Goal: Communication & Community: Share content

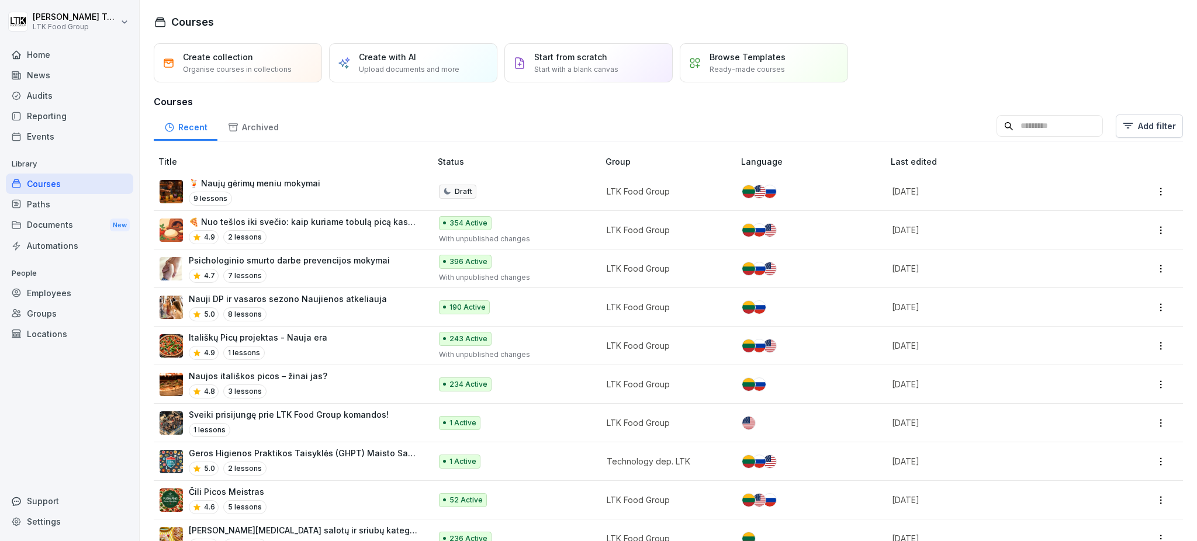
click at [41, 81] on div "News" at bounding box center [69, 75] width 127 height 20
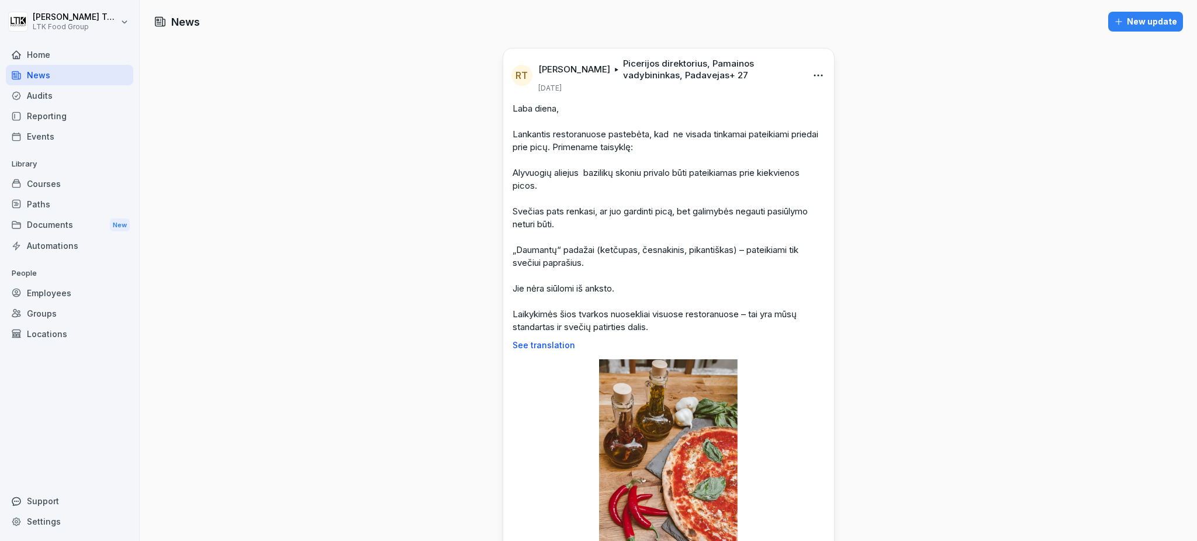
click at [1147, 21] on div "New update" at bounding box center [1145, 21] width 63 height 13
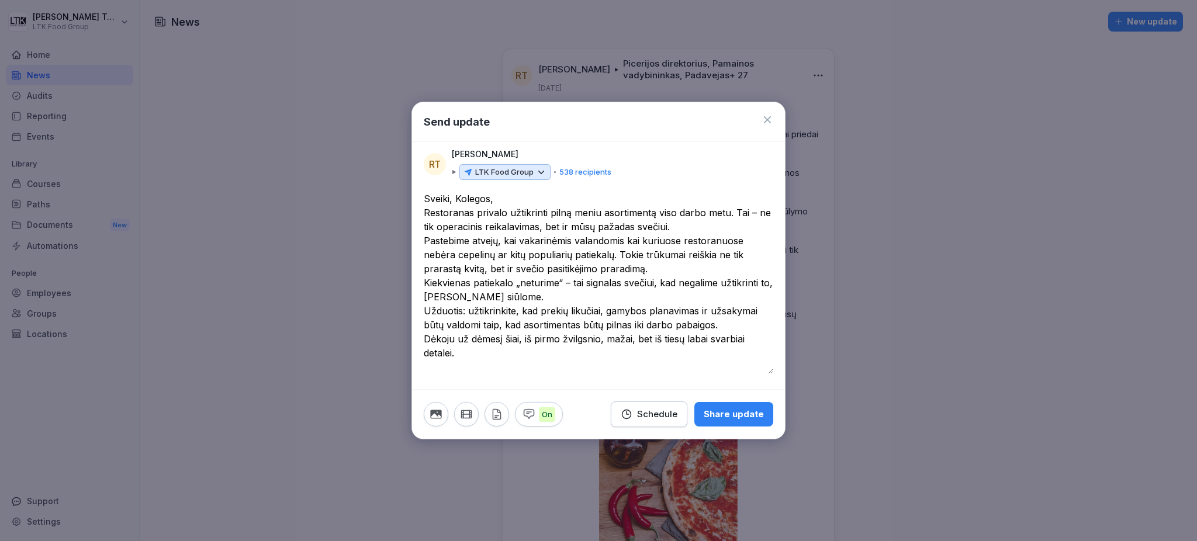
click at [512, 199] on textarea "**********" at bounding box center [598, 283] width 349 height 182
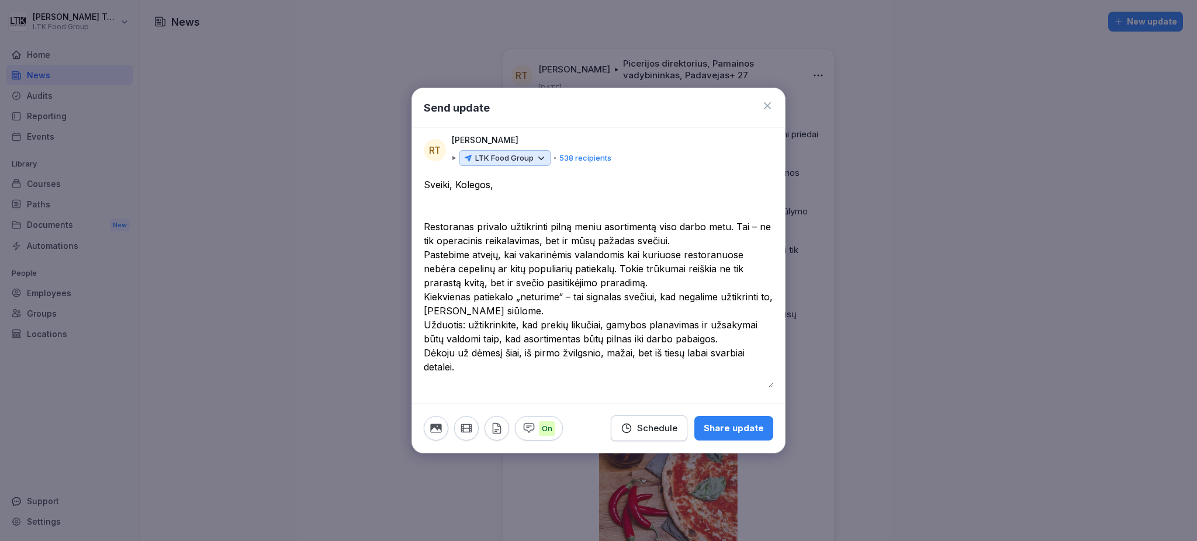
click at [681, 242] on textarea "**********" at bounding box center [598, 283] width 349 height 210
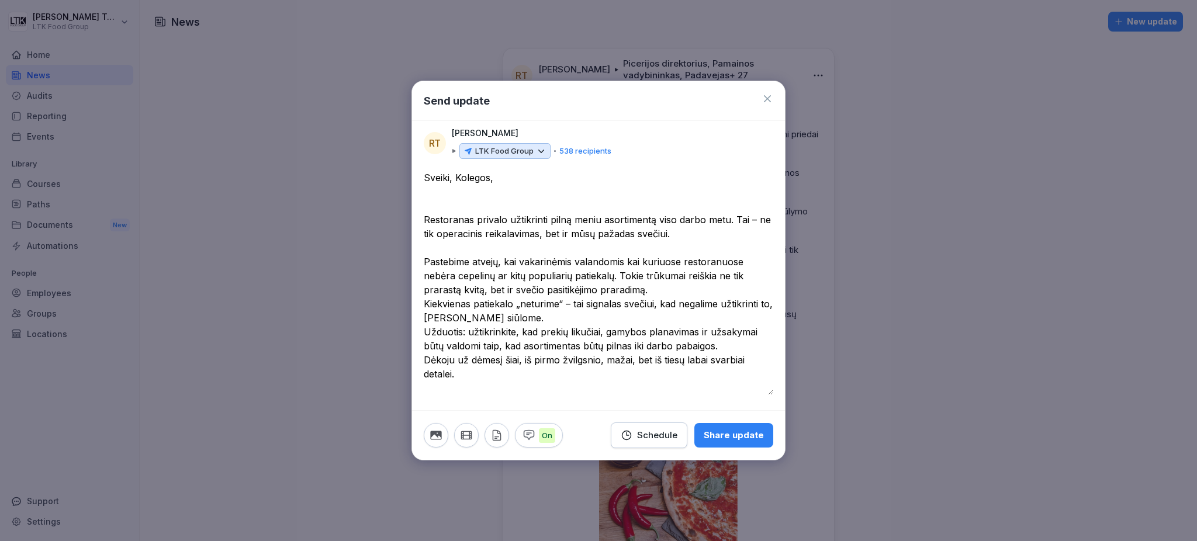
click at [674, 290] on textarea "**********" at bounding box center [598, 283] width 349 height 224
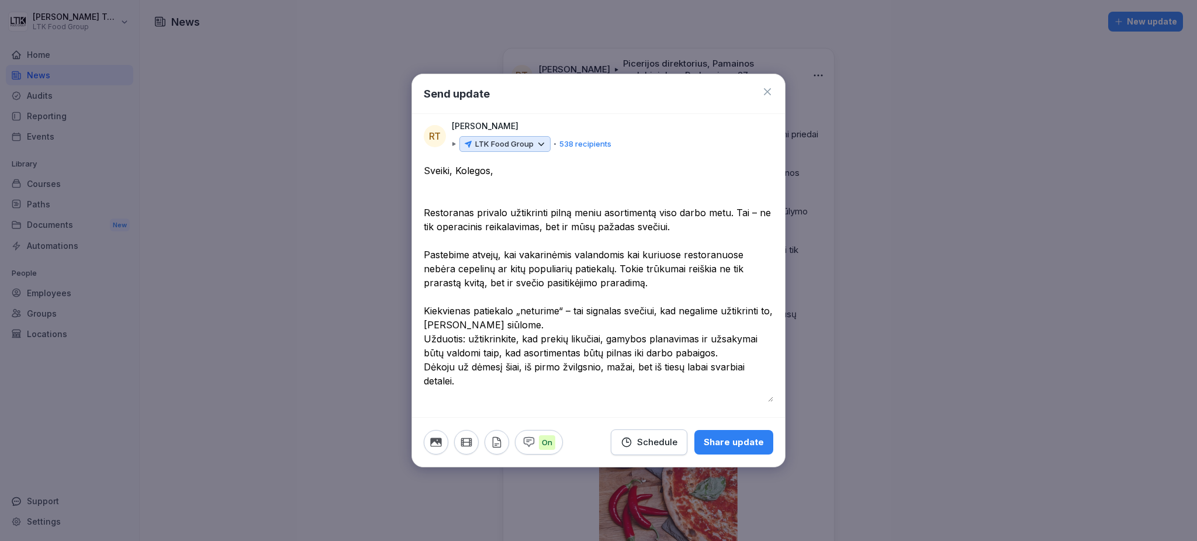
click at [541, 321] on textarea "**********" at bounding box center [598, 283] width 349 height 238
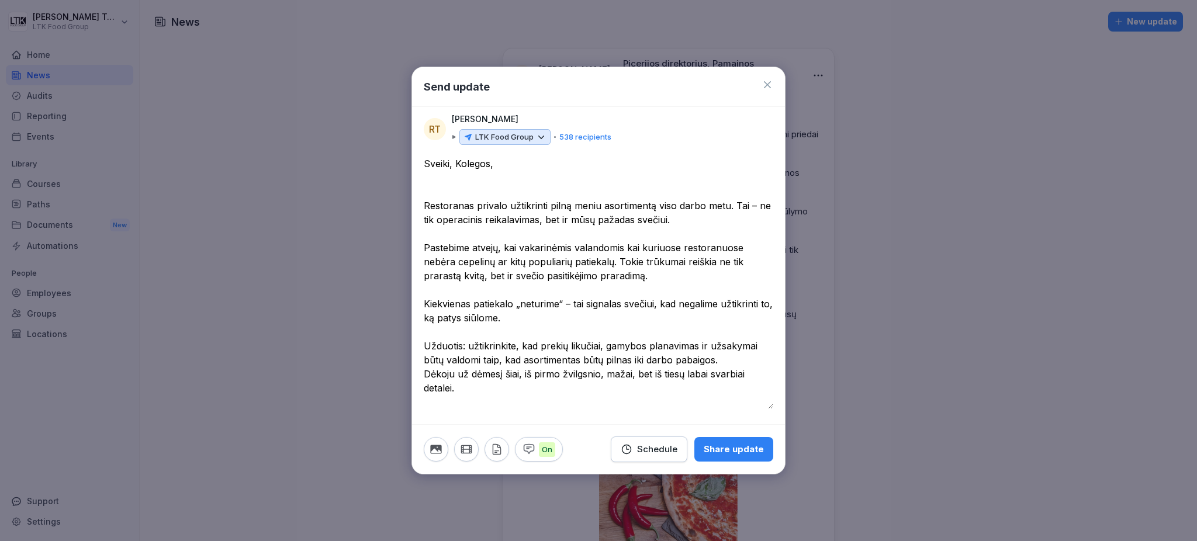
type textarea "**********"
click at [508, 140] on p "LTK Food Group" at bounding box center [504, 137] width 58 height 12
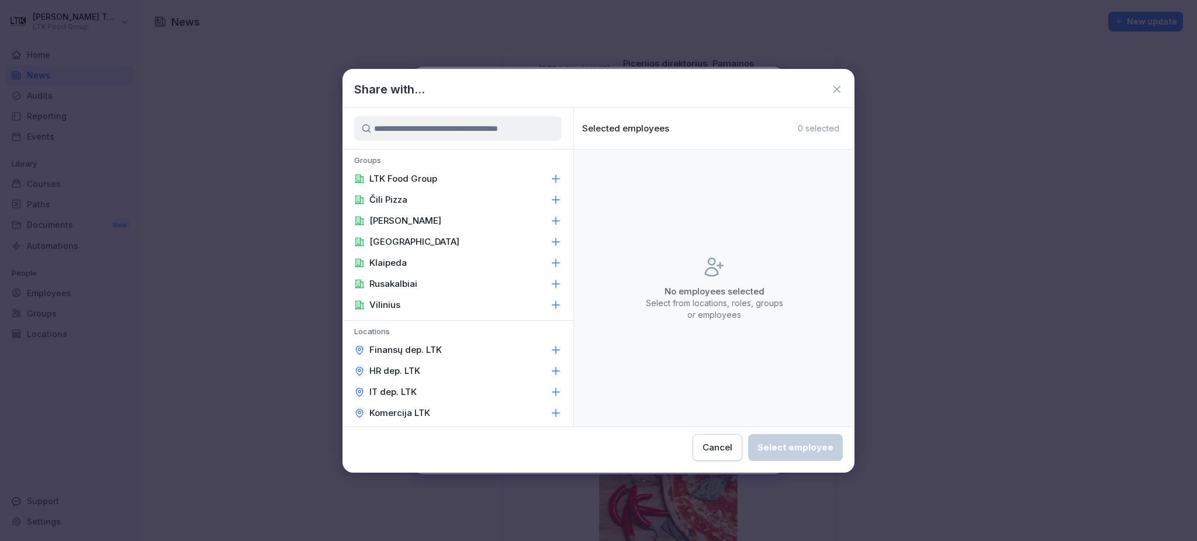
click at [550, 238] on icon at bounding box center [556, 242] width 12 height 12
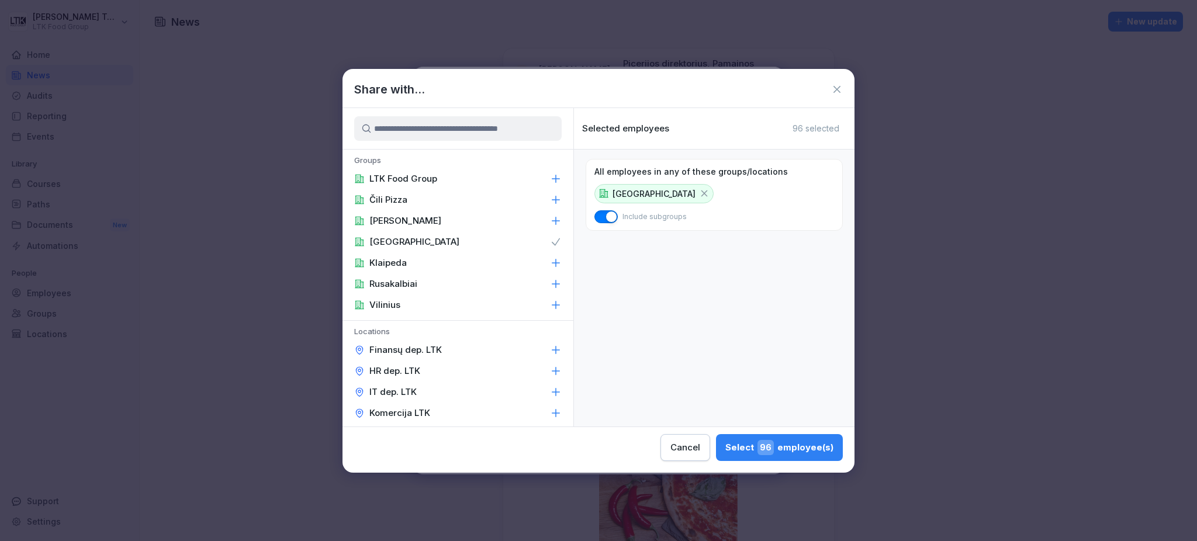
click at [550, 261] on icon at bounding box center [556, 263] width 12 height 12
click at [550, 304] on icon at bounding box center [556, 305] width 12 height 12
click at [550, 198] on icon at bounding box center [556, 200] width 12 height 12
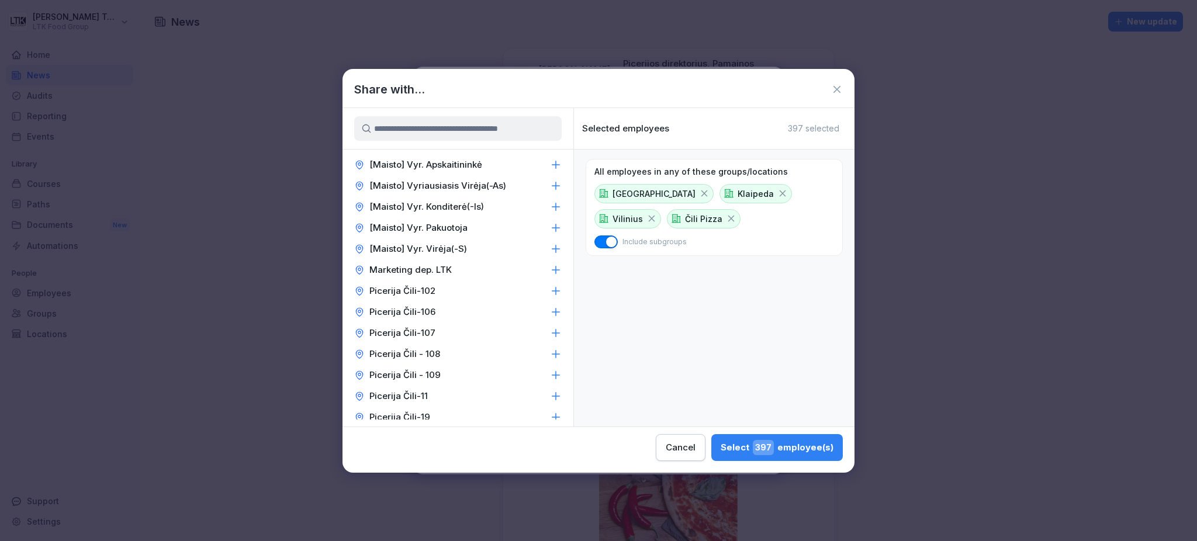
scroll to position [857, 0]
click at [550, 290] on icon at bounding box center [556, 293] width 12 height 12
click at [550, 314] on icon at bounding box center [556, 314] width 12 height 12
click at [550, 335] on icon at bounding box center [556, 335] width 12 height 12
click at [540, 362] on div "Picerija Čili - 108" at bounding box center [457, 355] width 231 height 21
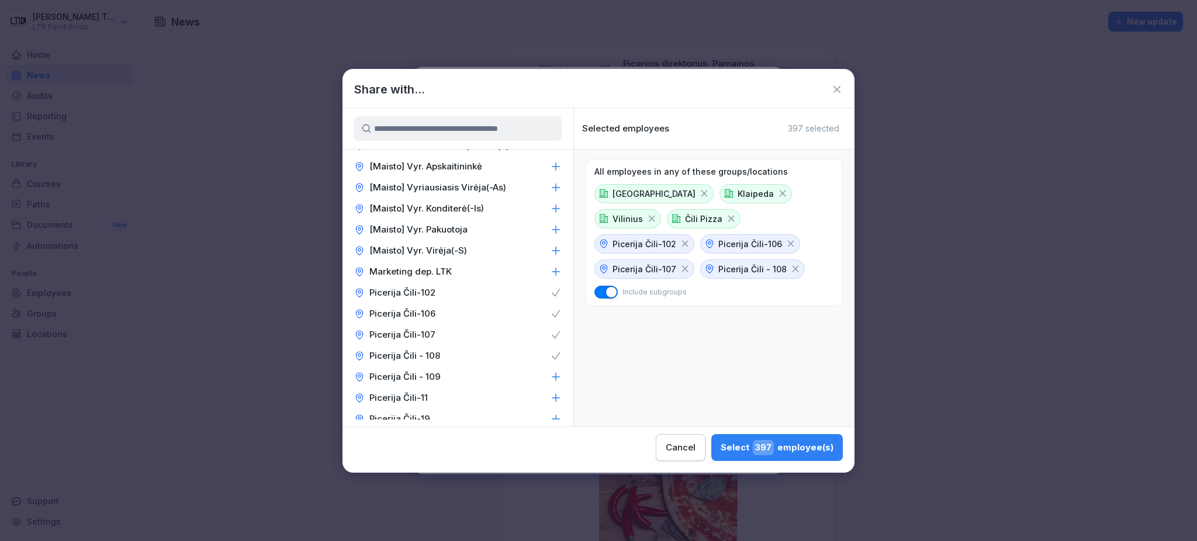
click at [550, 377] on icon at bounding box center [556, 377] width 12 height 12
click at [550, 401] on icon at bounding box center [556, 398] width 12 height 12
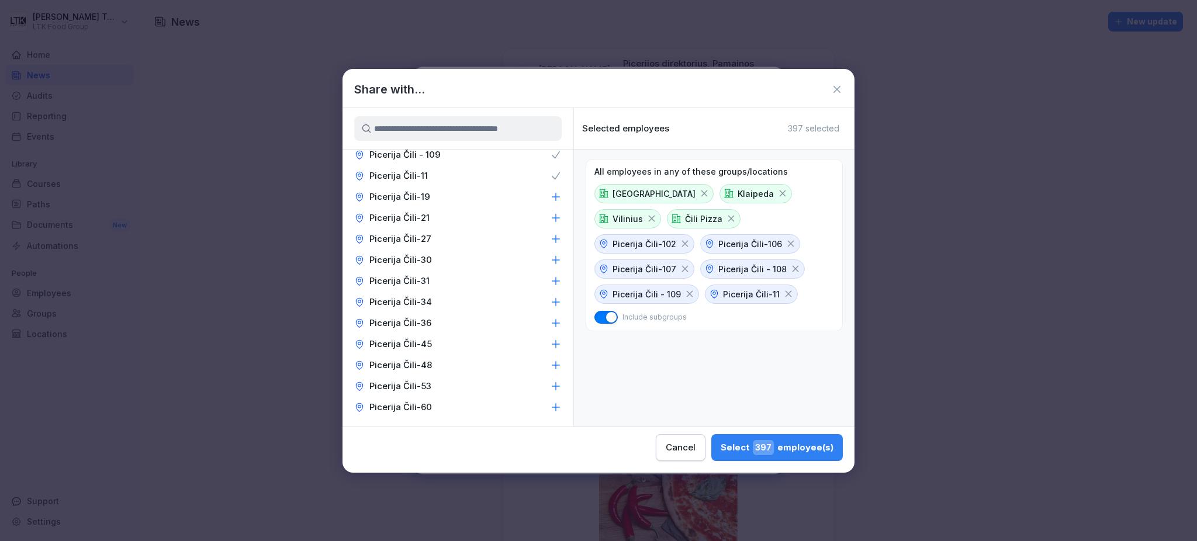
scroll to position [1090, 0]
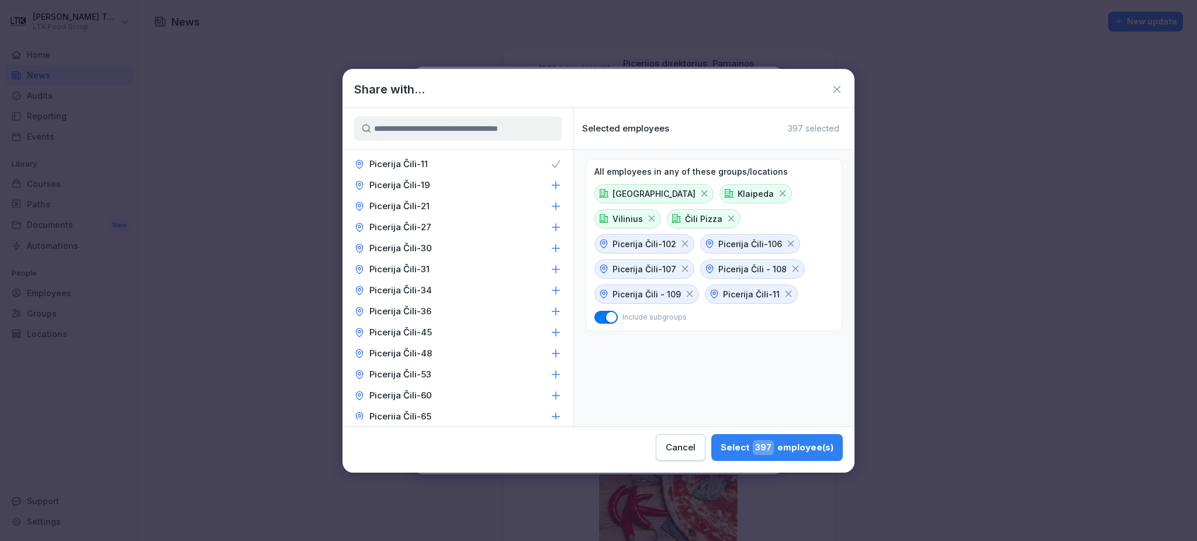
click at [550, 180] on icon at bounding box center [556, 185] width 12 height 12
click at [550, 202] on icon at bounding box center [556, 206] width 12 height 12
click at [550, 231] on icon at bounding box center [556, 227] width 12 height 12
click at [550, 249] on icon at bounding box center [556, 249] width 12 height 12
click at [552, 270] on icon at bounding box center [556, 269] width 8 height 8
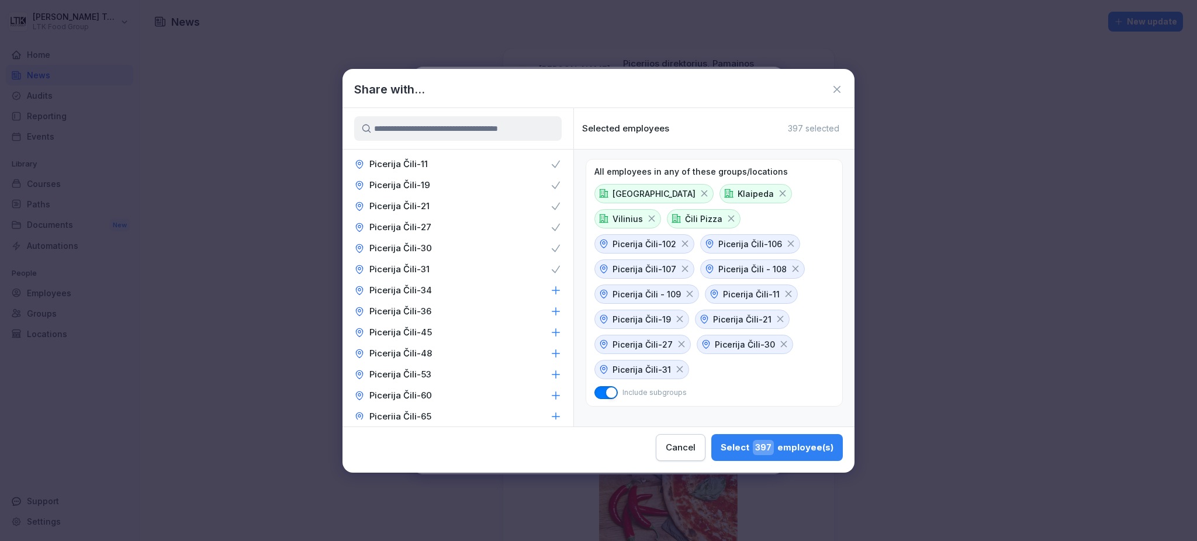
click at [550, 290] on icon at bounding box center [556, 291] width 12 height 12
click at [552, 313] on icon at bounding box center [556, 311] width 8 height 8
click at [552, 333] on icon at bounding box center [556, 332] width 8 height 8
click at [550, 359] on icon at bounding box center [556, 354] width 12 height 12
click at [550, 380] on icon at bounding box center [556, 375] width 12 height 12
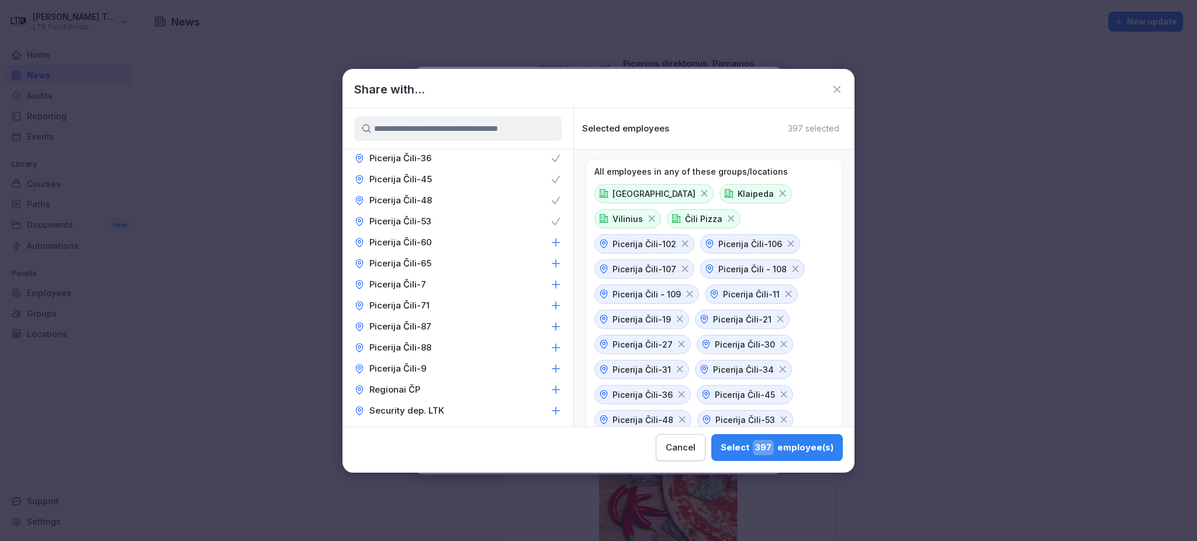
scroll to position [1246, 0]
click at [552, 243] on icon at bounding box center [556, 240] width 8 height 8
click at [550, 266] on icon at bounding box center [556, 261] width 12 height 12
click at [550, 288] on icon at bounding box center [556, 282] width 12 height 12
click at [550, 309] on icon at bounding box center [556, 303] width 12 height 12
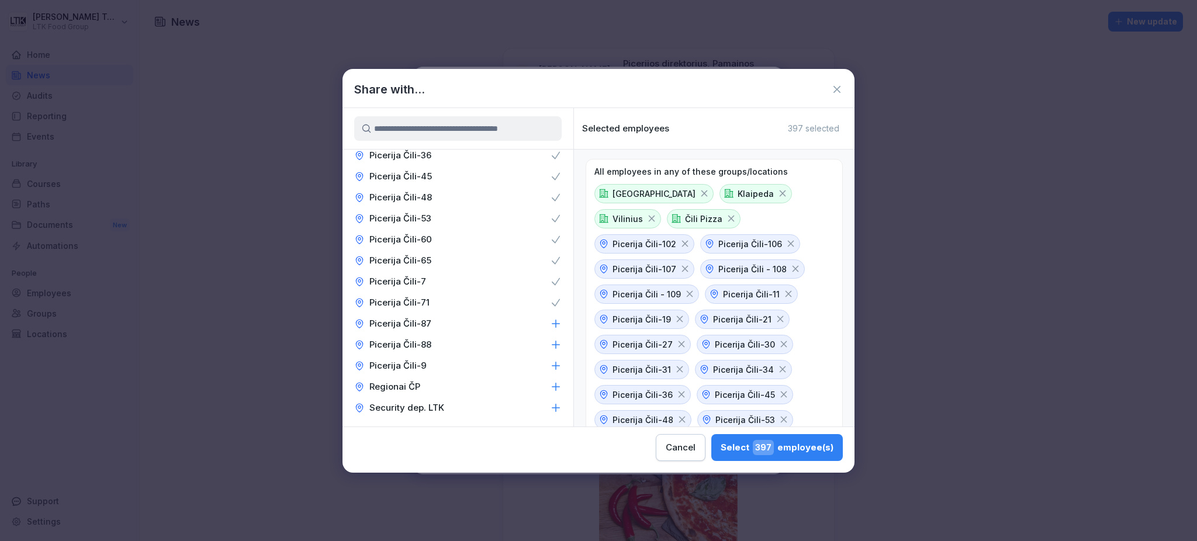
click at [550, 330] on icon at bounding box center [556, 324] width 12 height 12
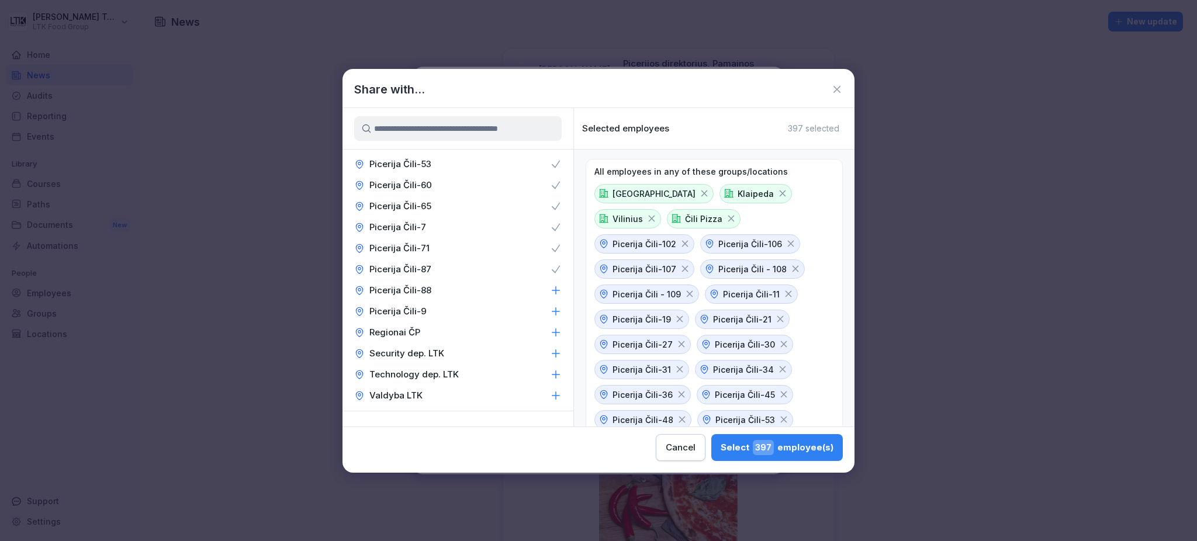
scroll to position [1324, 0]
click at [528, 278] on div "Picerija Čili-88" at bounding box center [457, 267] width 231 height 21
click at [550, 294] on icon at bounding box center [556, 288] width 12 height 12
click at [550, 315] on icon at bounding box center [556, 309] width 12 height 12
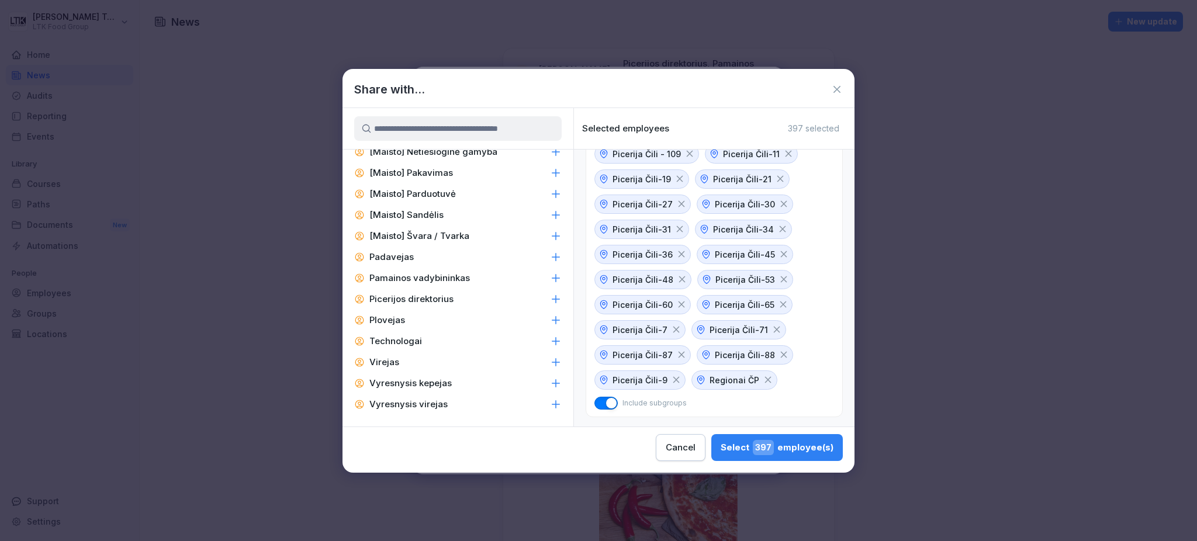
scroll to position [1760, 0]
click at [550, 405] on icon at bounding box center [556, 405] width 12 height 12
click at [550, 382] on icon at bounding box center [556, 384] width 12 height 12
click at [550, 363] on icon at bounding box center [556, 362] width 12 height 12
click at [550, 297] on icon at bounding box center [556, 299] width 12 height 12
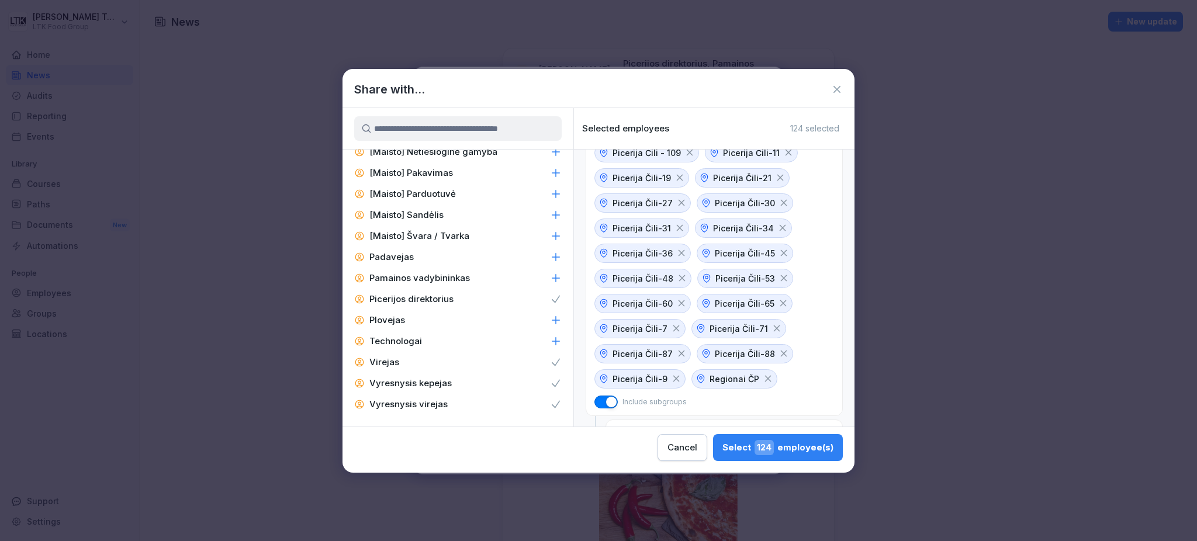
click at [550, 280] on icon at bounding box center [556, 278] width 12 height 12
click at [550, 251] on icon at bounding box center [556, 257] width 12 height 12
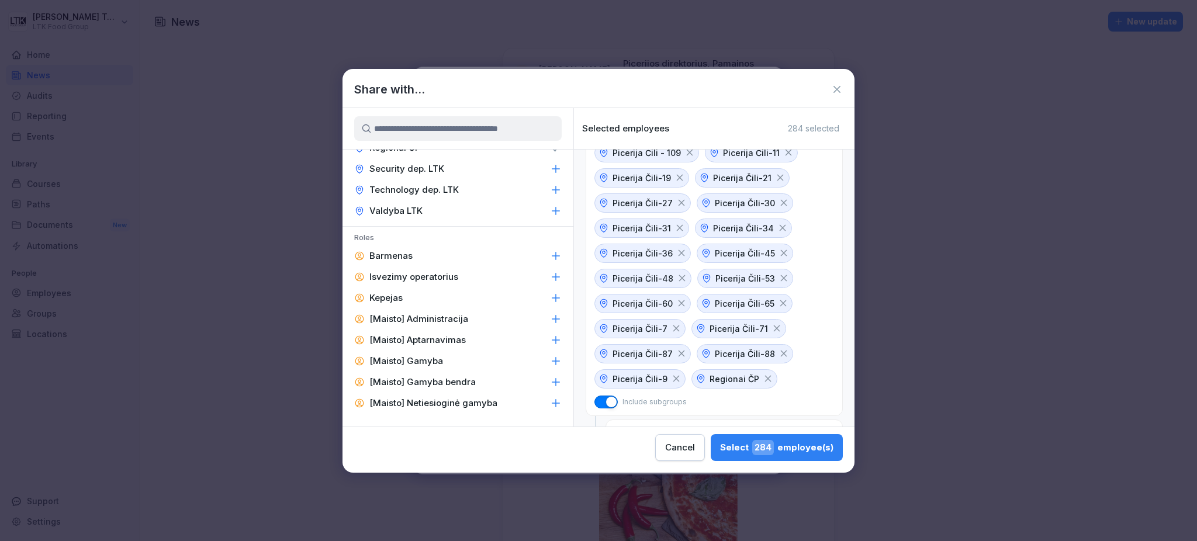
scroll to position [1448, 0]
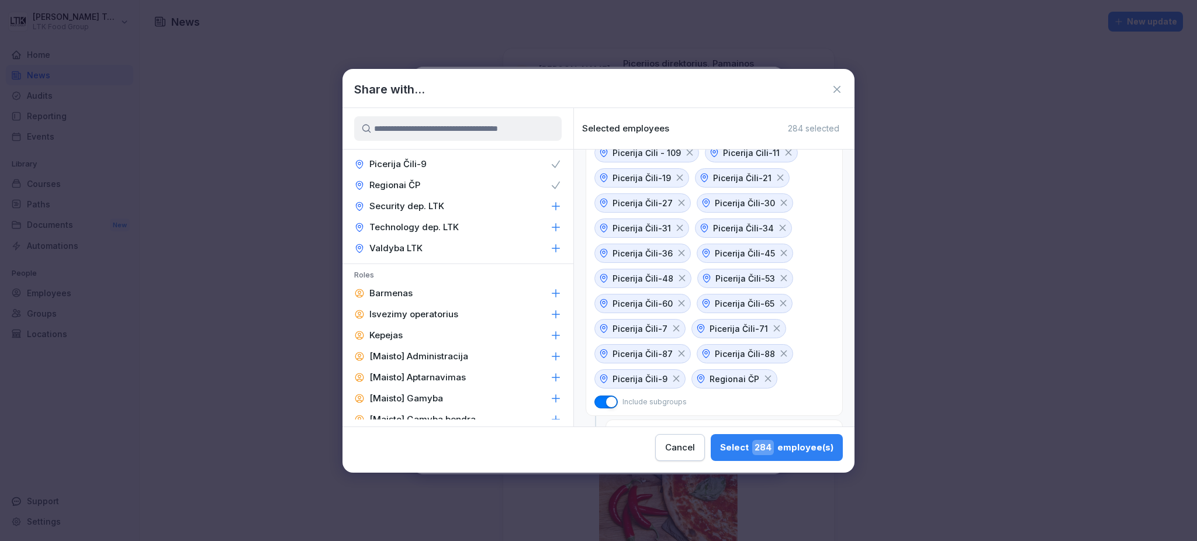
click at [550, 341] on icon at bounding box center [556, 336] width 12 height 12
click at [550, 320] on icon at bounding box center [556, 315] width 12 height 12
click at [550, 299] on icon at bounding box center [556, 294] width 12 height 12
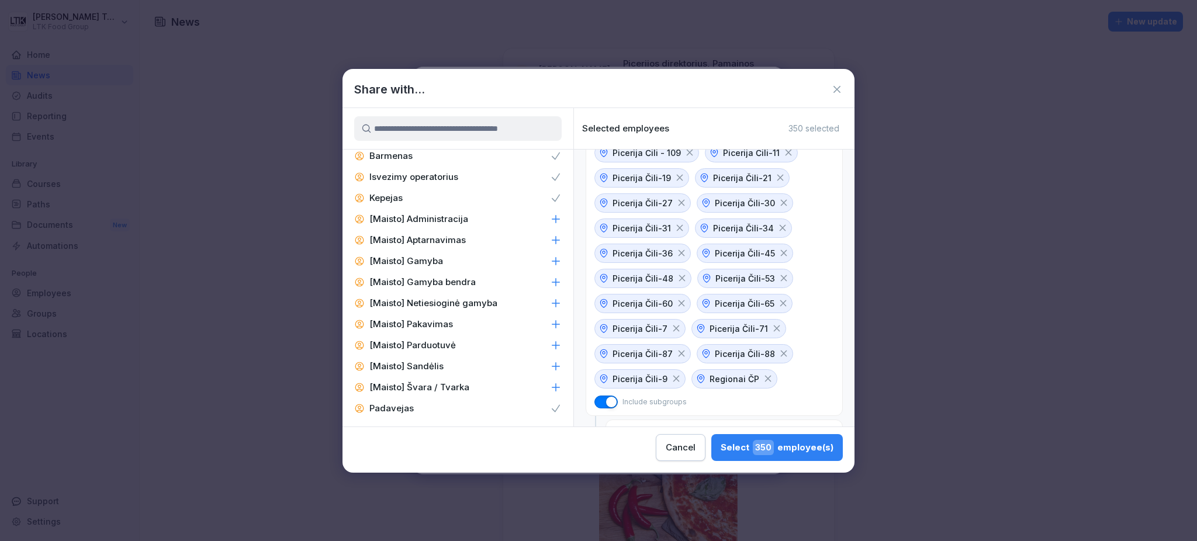
scroll to position [1760, 0]
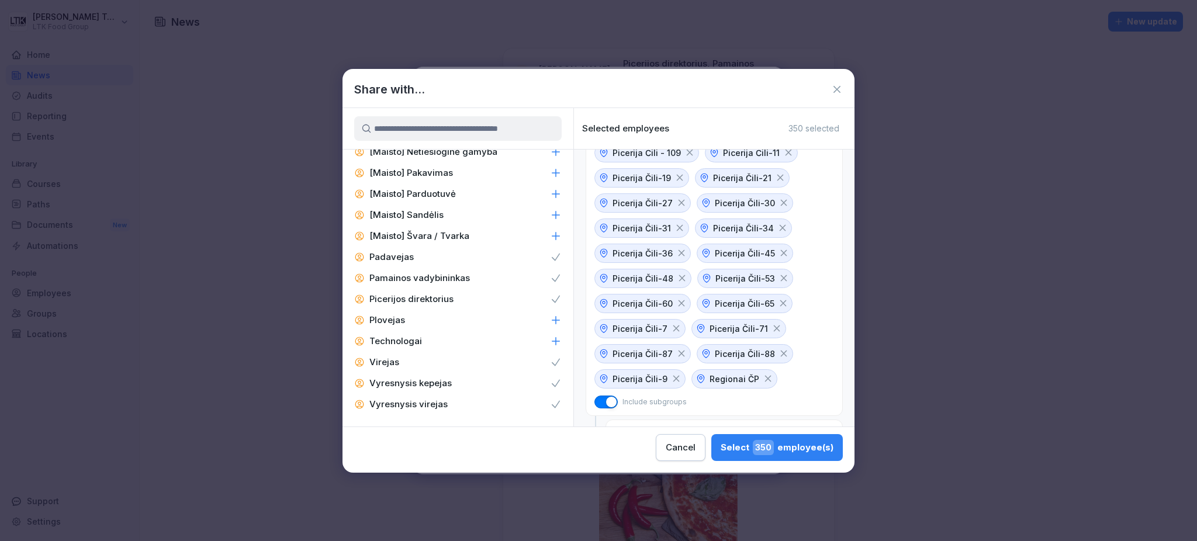
click at [789, 444] on div "Select 350 employee(s)" at bounding box center [777, 447] width 113 height 15
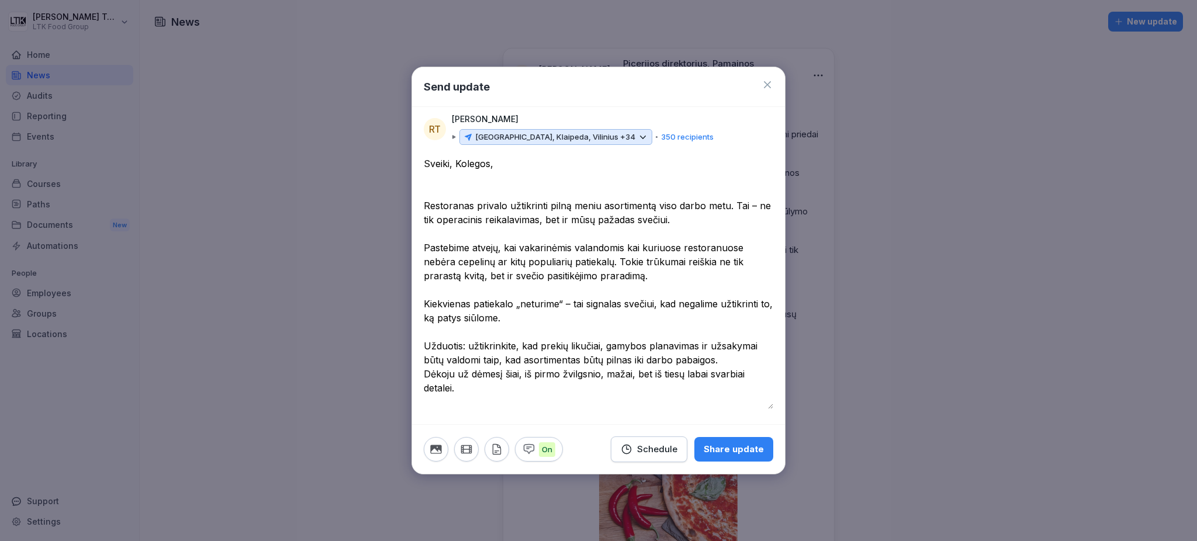
click at [438, 448] on icon "button" at bounding box center [435, 449] width 11 height 9
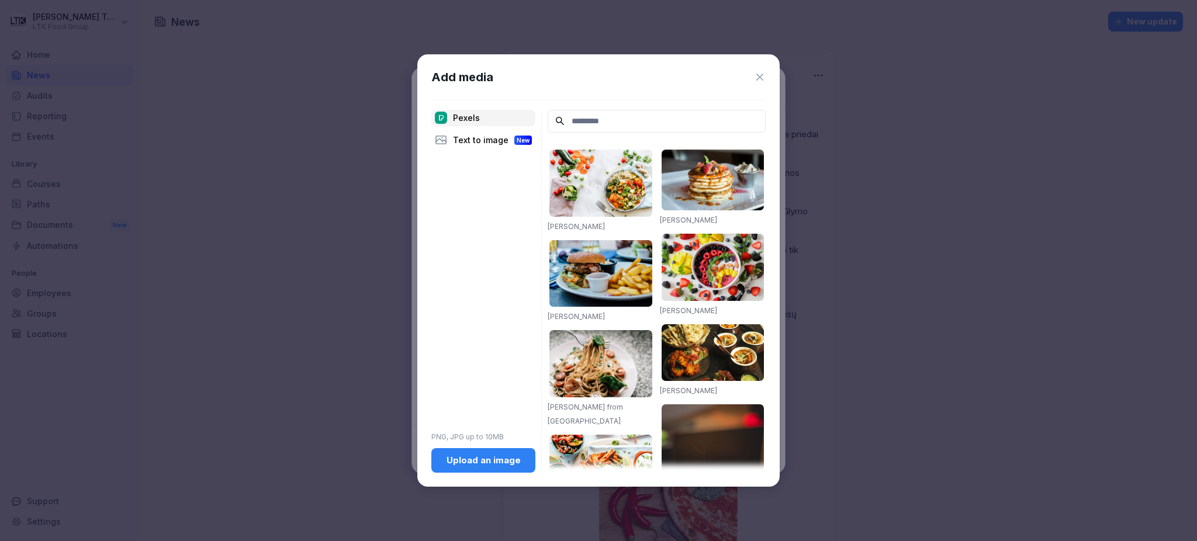
click at [605, 117] on input at bounding box center [657, 121] width 218 height 23
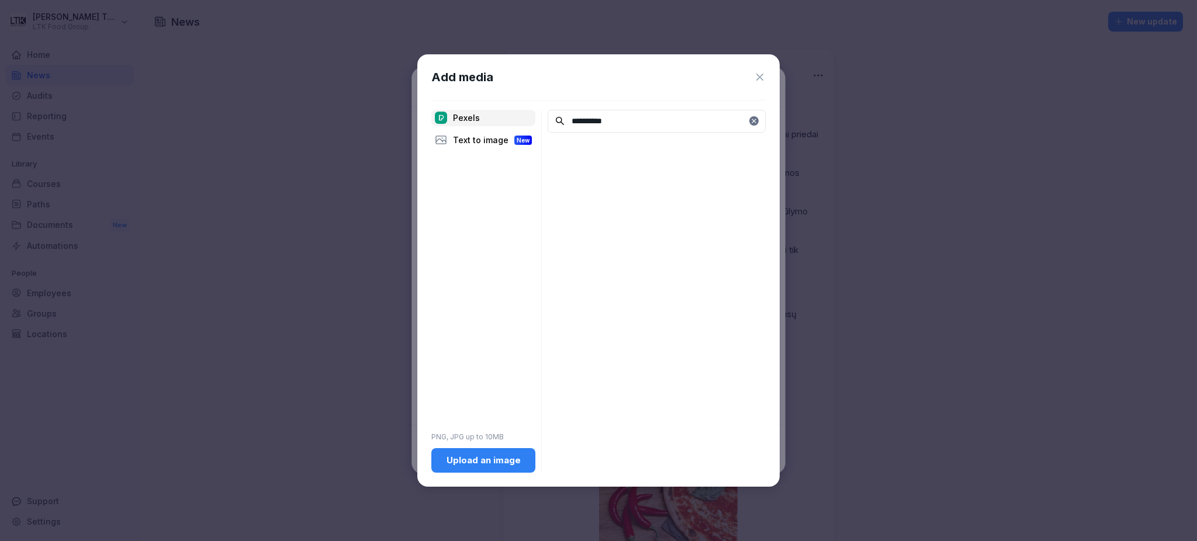
drag, startPoint x: 615, startPoint y: 119, endPoint x: 562, endPoint y: 117, distance: 53.2
click at [562, 117] on input "**********" at bounding box center [657, 121] width 218 height 23
paste input
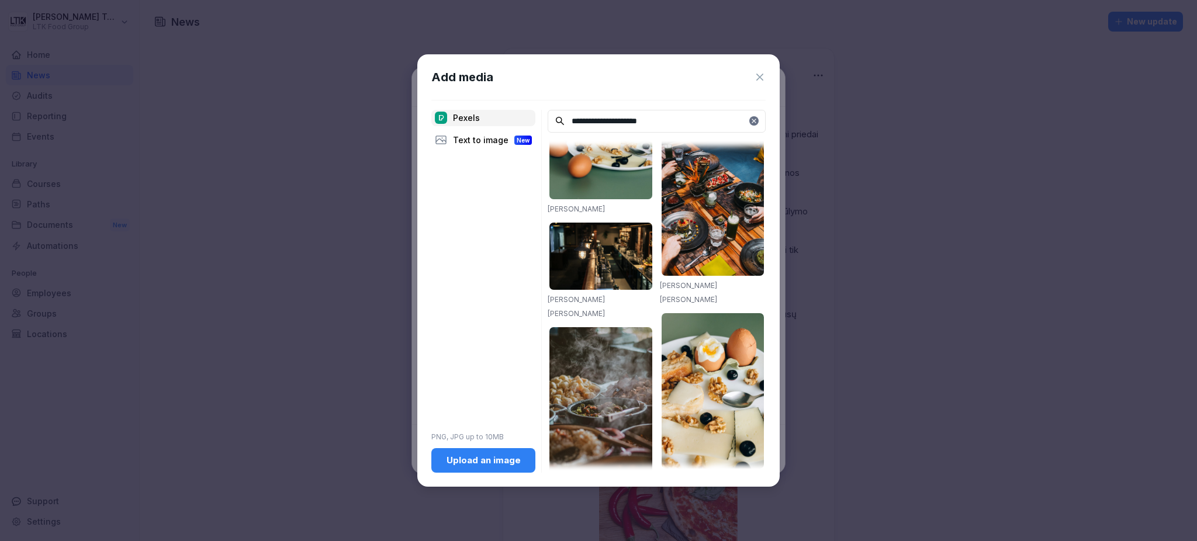
scroll to position [78, 0]
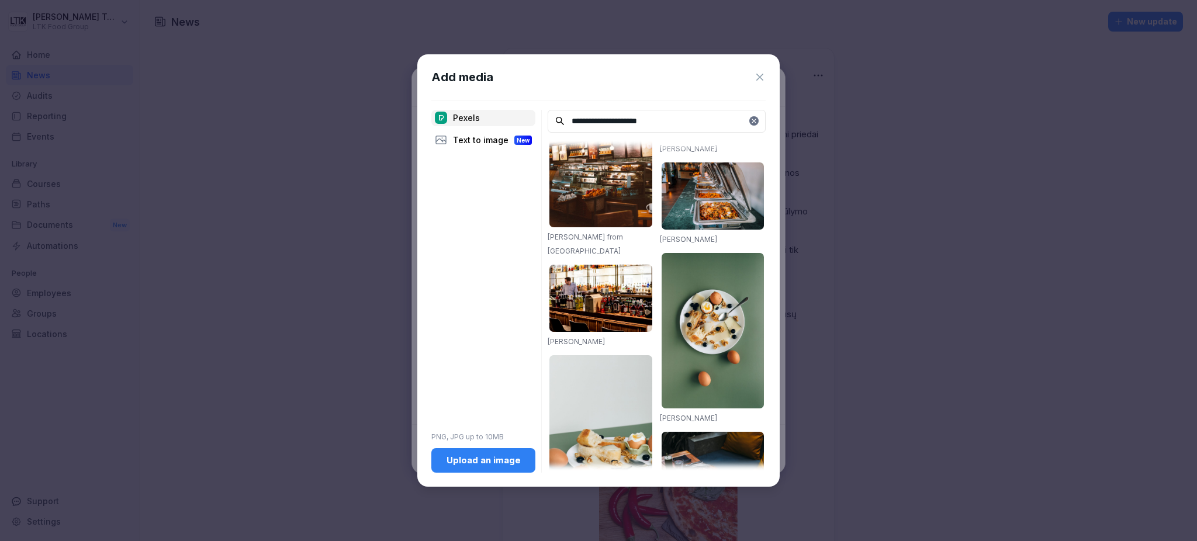
type input "**********"
click at [709, 181] on img at bounding box center [713, 195] width 103 height 67
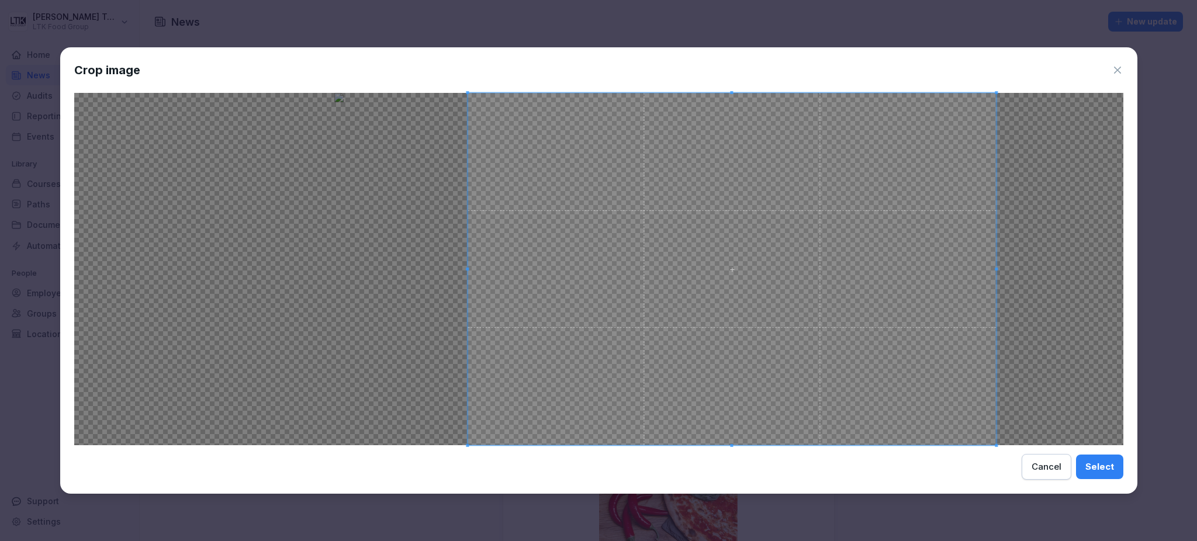
click at [469, 269] on span at bounding box center [732, 269] width 529 height 352
click at [998, 263] on div at bounding box center [598, 269] width 1049 height 352
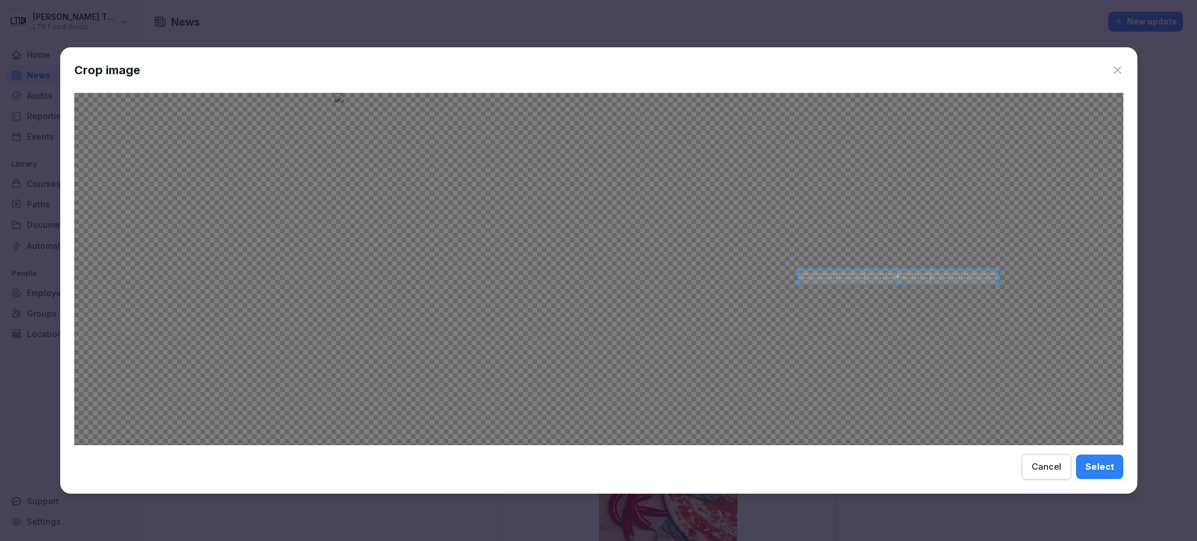
click at [787, 280] on div at bounding box center [598, 269] width 1049 height 352
click at [1121, 71] on div "Crop image Select Cancel" at bounding box center [598, 270] width 1077 height 446
click at [1111, 68] on icon at bounding box center [1117, 70] width 12 height 12
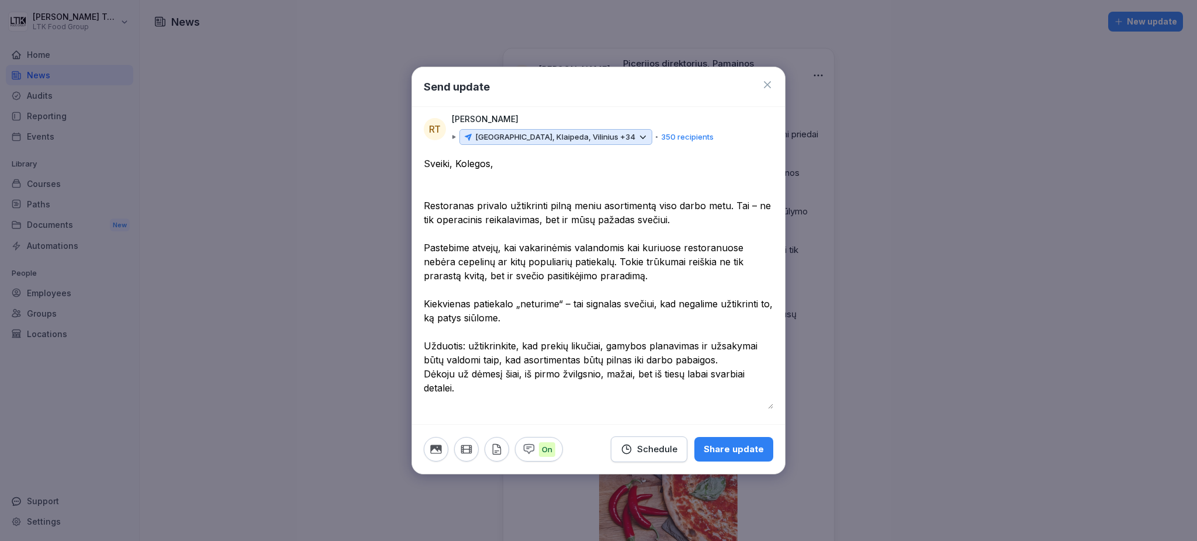
click at [441, 450] on button "button" at bounding box center [436, 449] width 25 height 25
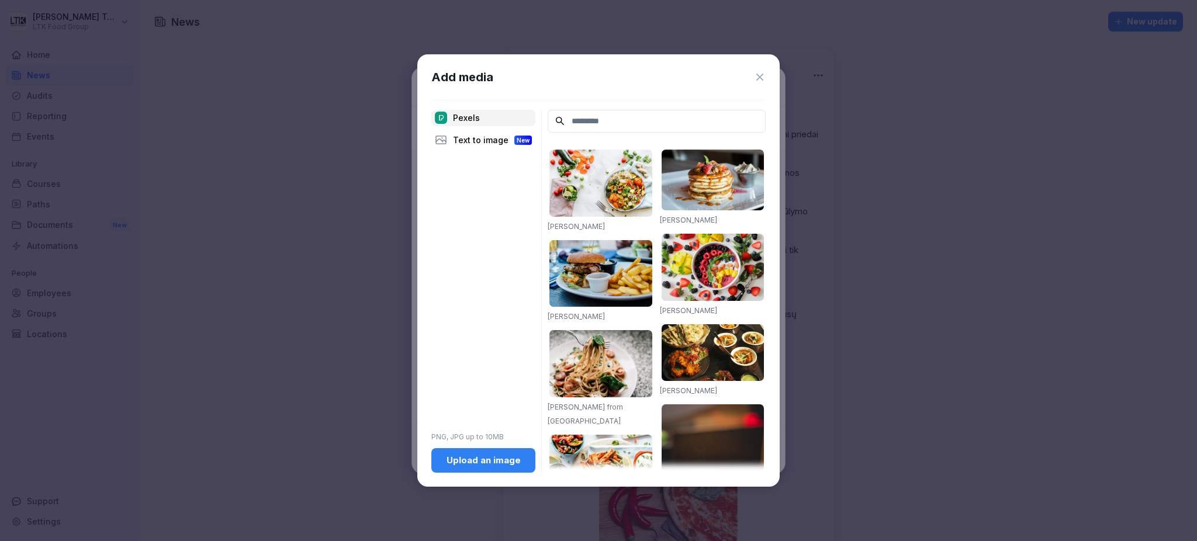
paste input "**********"
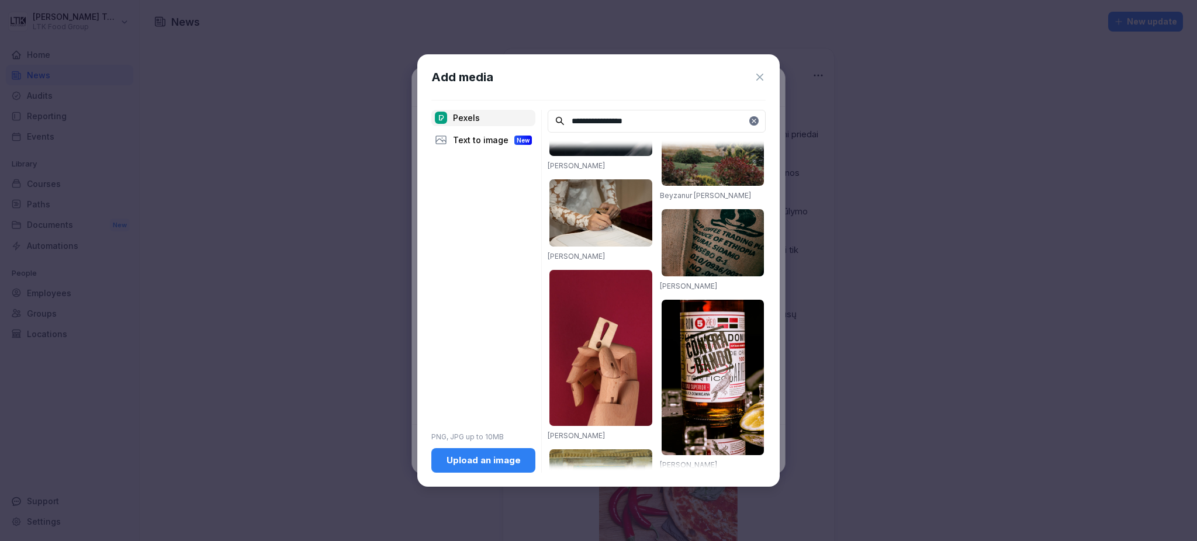
scroll to position [779, 0]
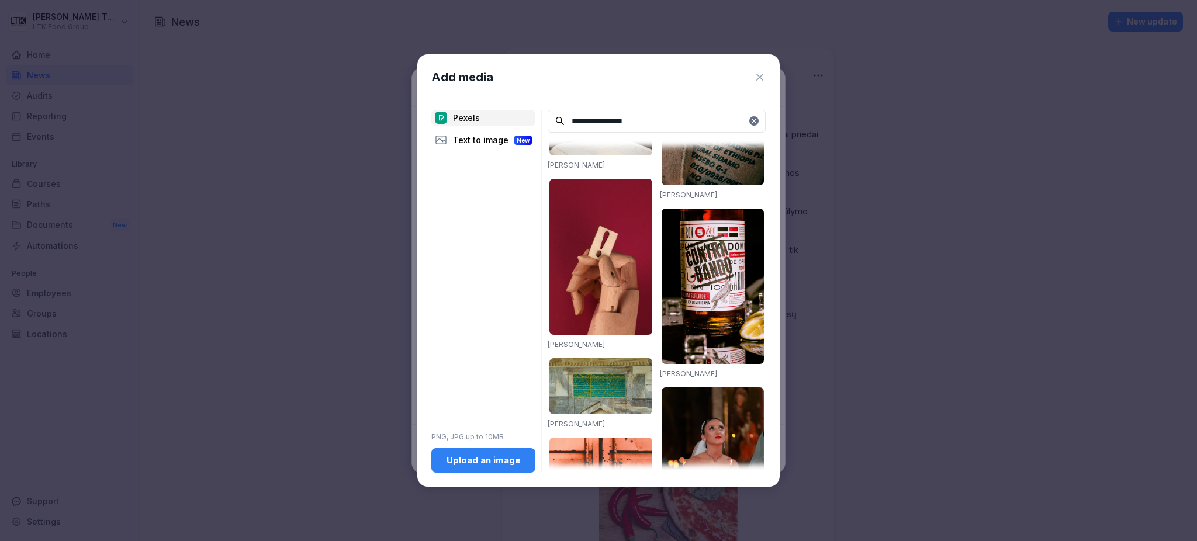
type input "**********"
click at [619, 231] on img at bounding box center [600, 256] width 103 height 155
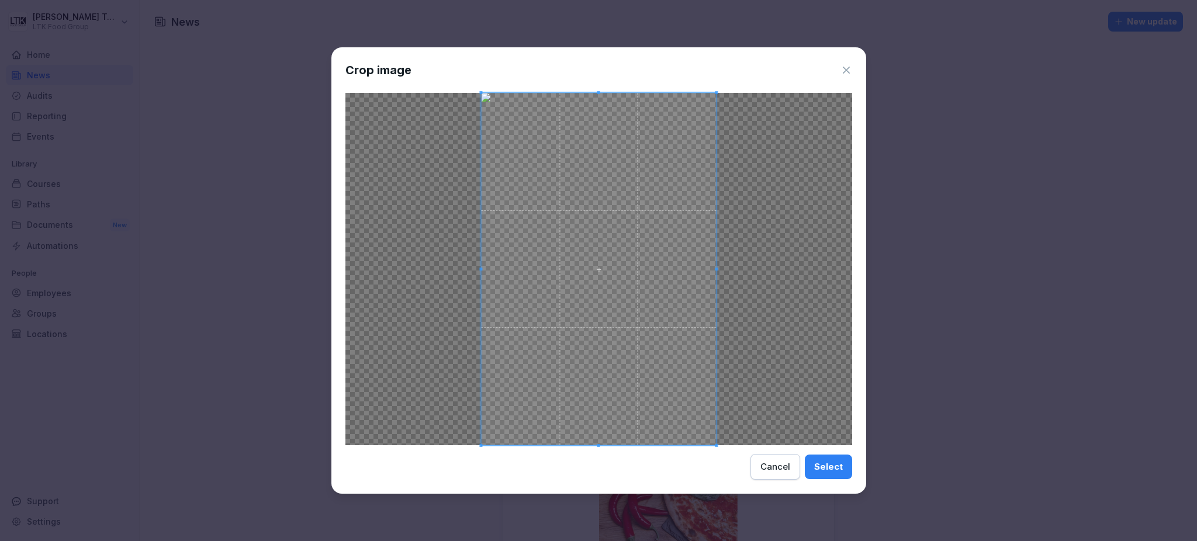
click at [830, 469] on div "Select" at bounding box center [828, 466] width 29 height 13
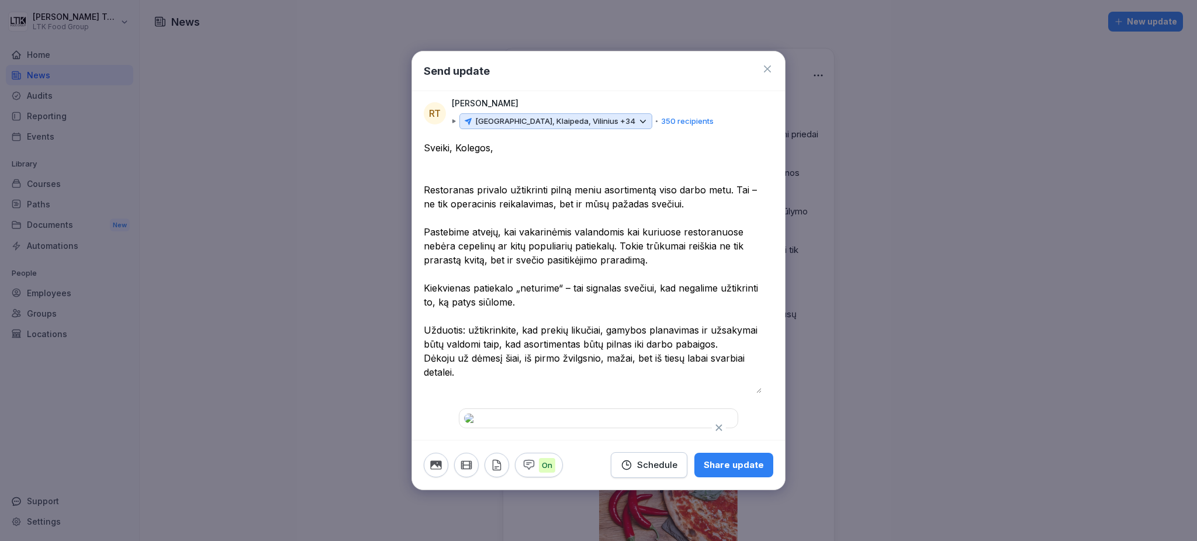
click at [707, 472] on div "Share update" at bounding box center [734, 465] width 60 height 13
